Goal: Task Accomplishment & Management: Manage account settings

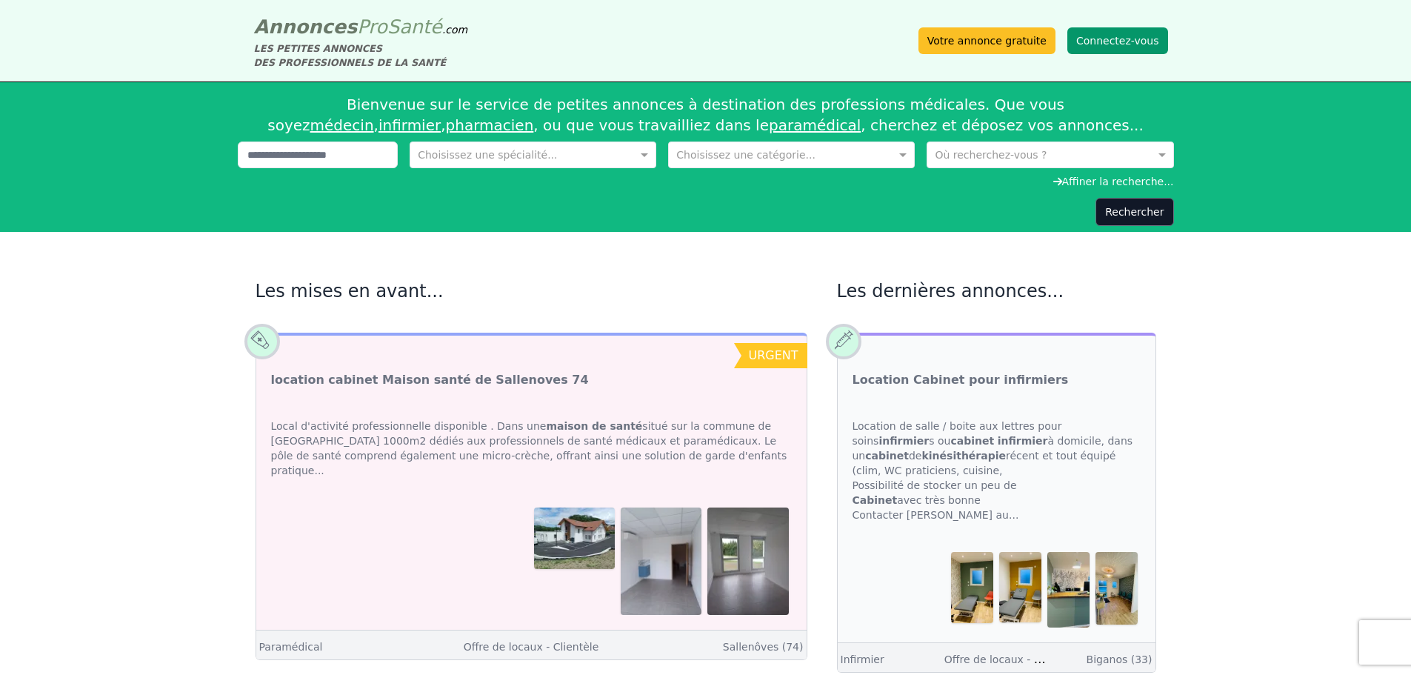
click at [1098, 37] on button "Connectez-vous" at bounding box center [1117, 40] width 101 height 27
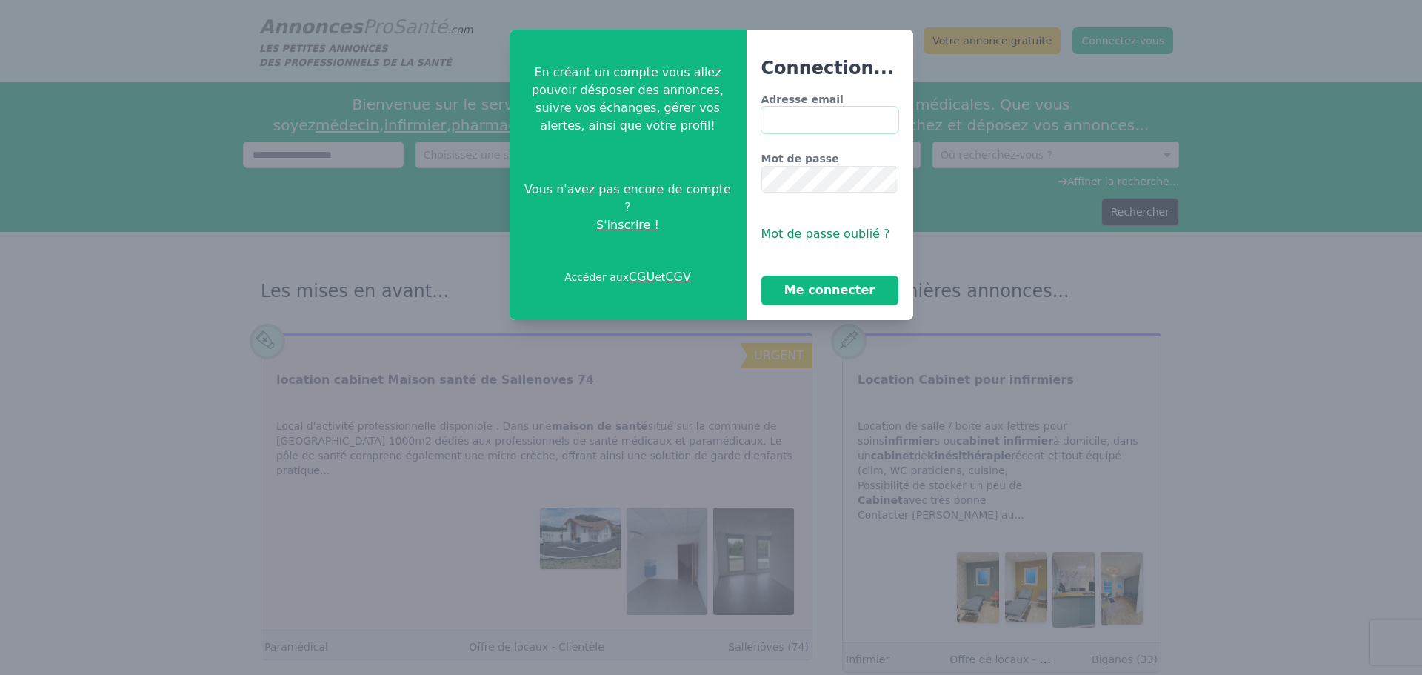
type input "**********"
click at [833, 281] on button "Me connecter" at bounding box center [829, 290] width 137 height 30
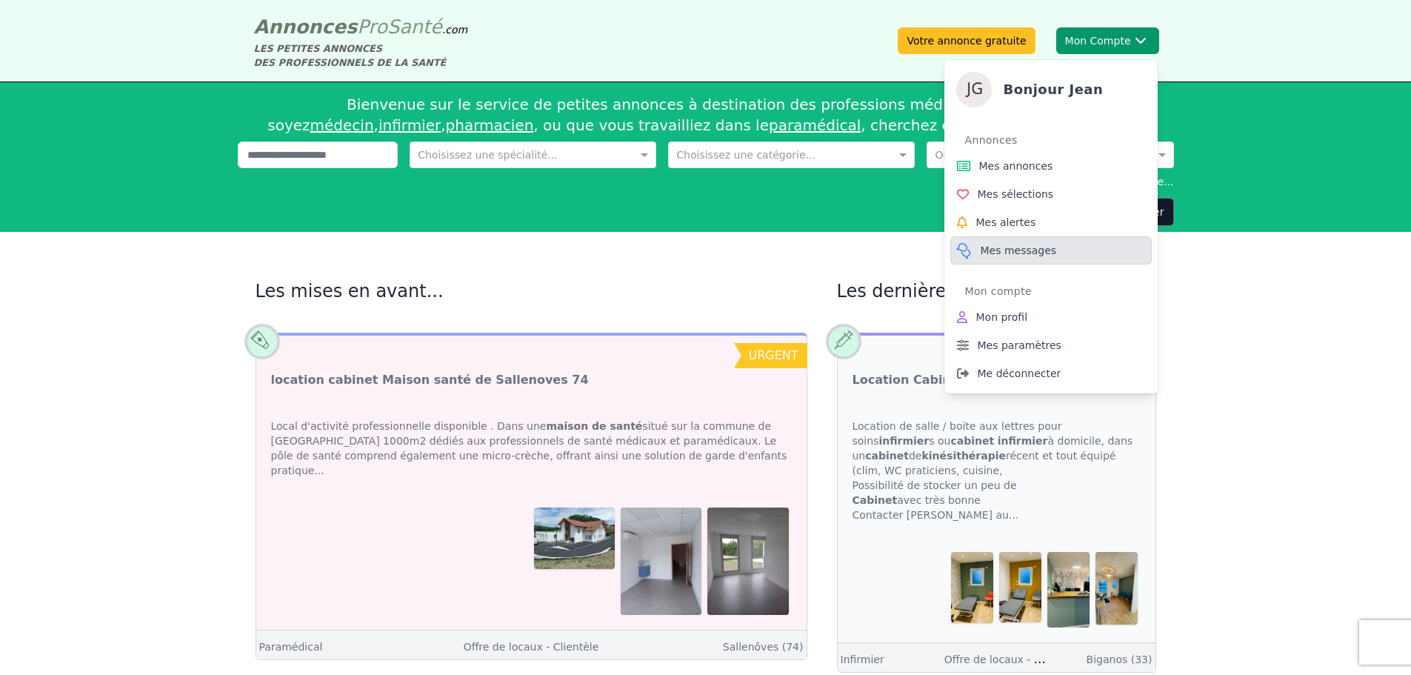
click at [1015, 251] on span "Mes messages" at bounding box center [1018, 250] width 76 height 15
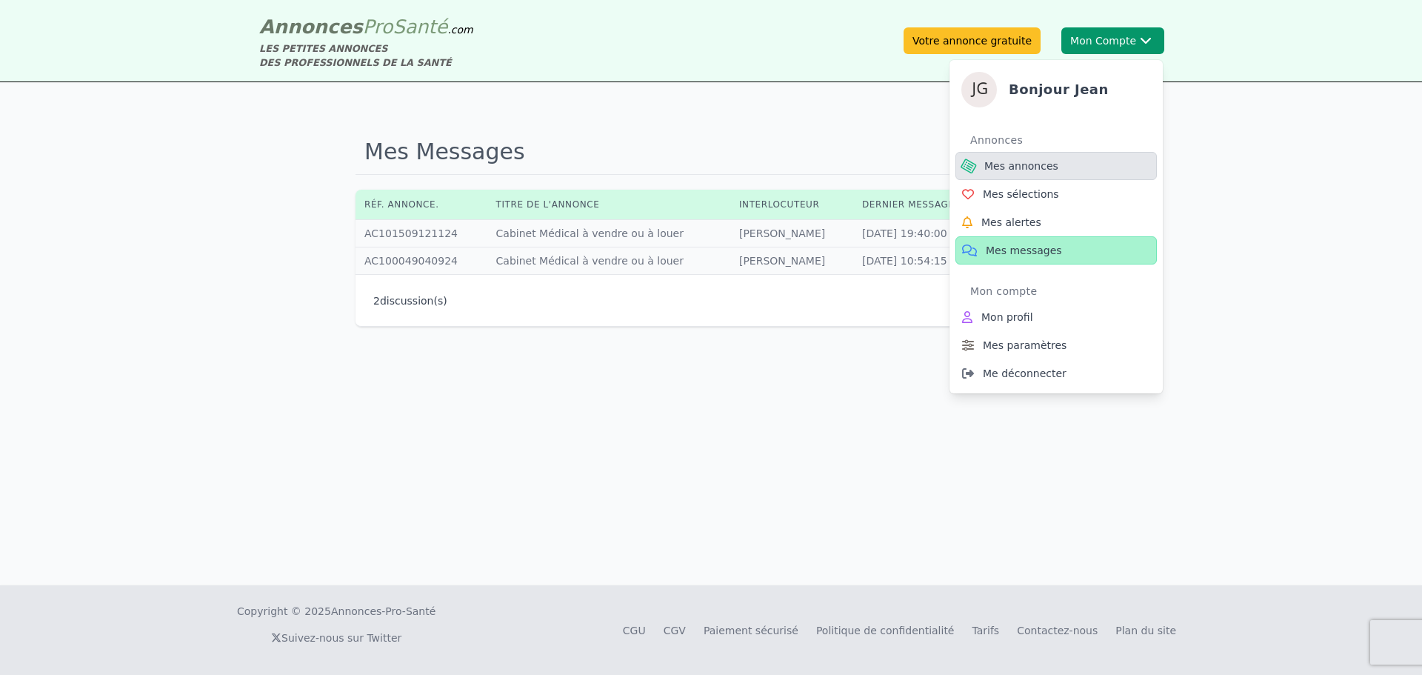
click at [1015, 166] on span "Mes annonces" at bounding box center [1021, 165] width 74 height 15
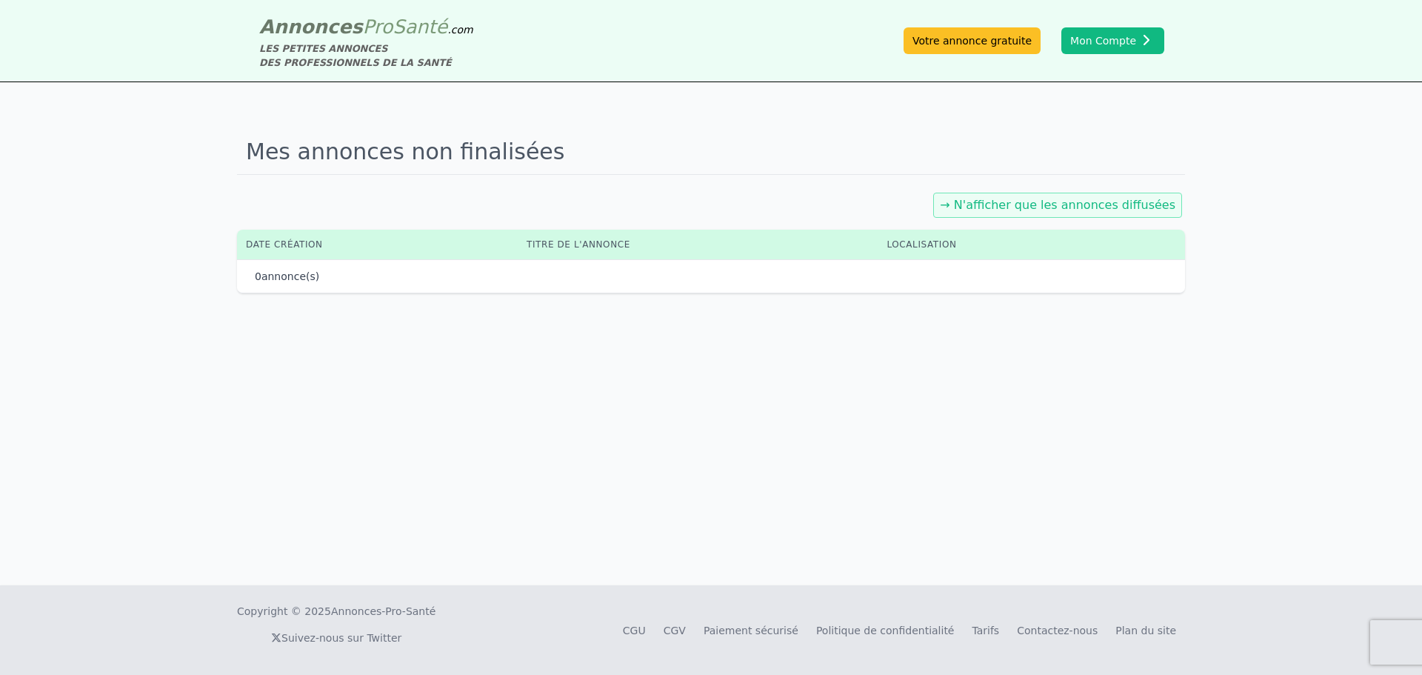
click at [878, 375] on div "Mes annonces non finalisées → N'afficher que les annonces diffusées Date créati…" at bounding box center [711, 333] width 1422 height 503
click at [1094, 199] on link "→ N'afficher que les annonces diffusées" at bounding box center [1057, 205] width 235 height 14
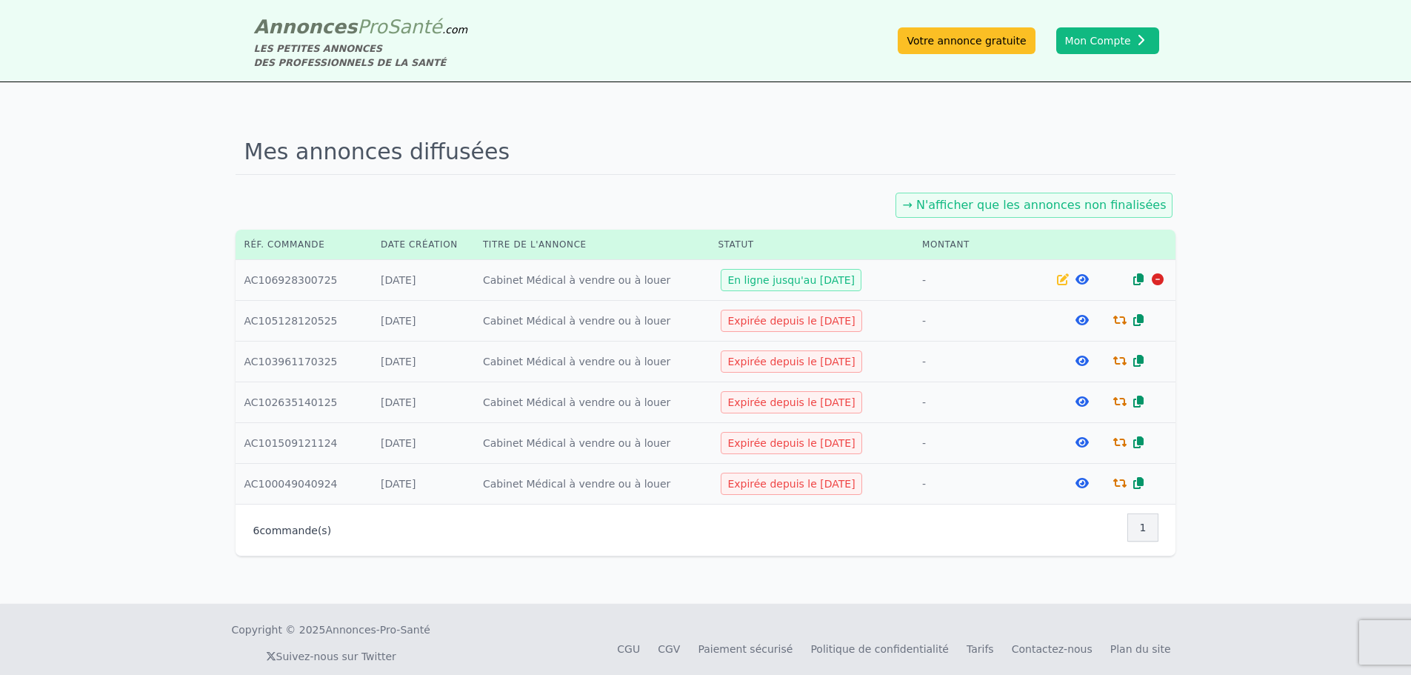
click at [689, 153] on h1 "Mes annonces diffusées" at bounding box center [705, 152] width 940 height 45
